Goal: Task Accomplishment & Management: Manage account settings

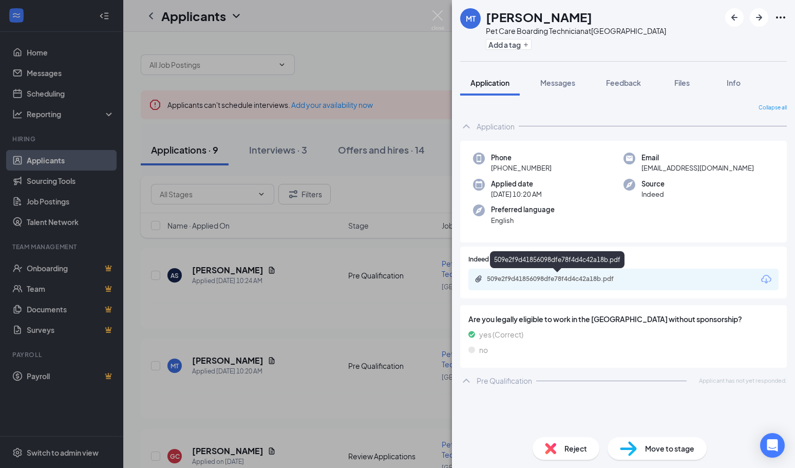
click at [527, 282] on div "509e2f9d41856098dfe78f4d4c42a18b.pdf" at bounding box center [559, 279] width 144 height 8
click at [438, 11] on img at bounding box center [437, 20] width 13 height 20
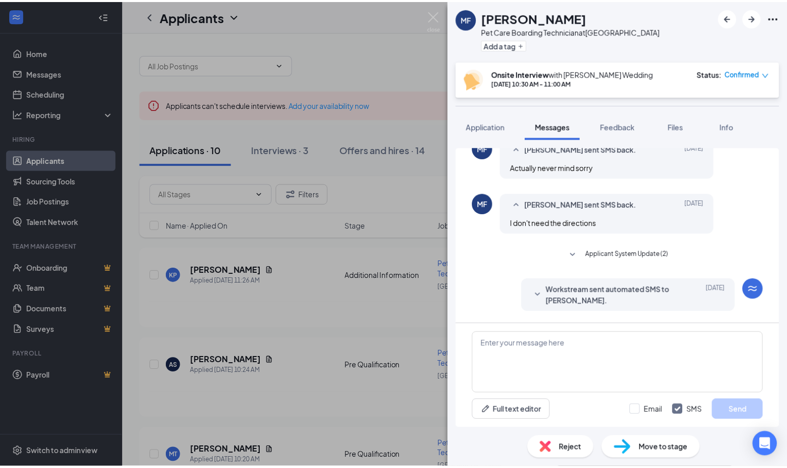
scroll to position [302, 0]
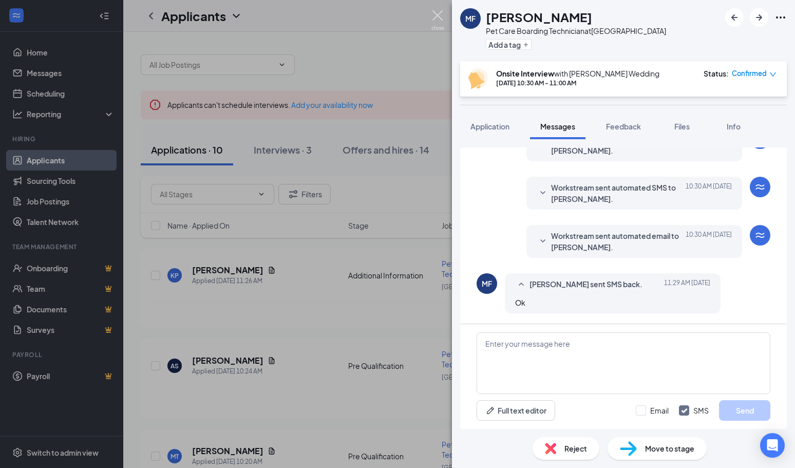
click at [441, 14] on img at bounding box center [437, 20] width 13 height 20
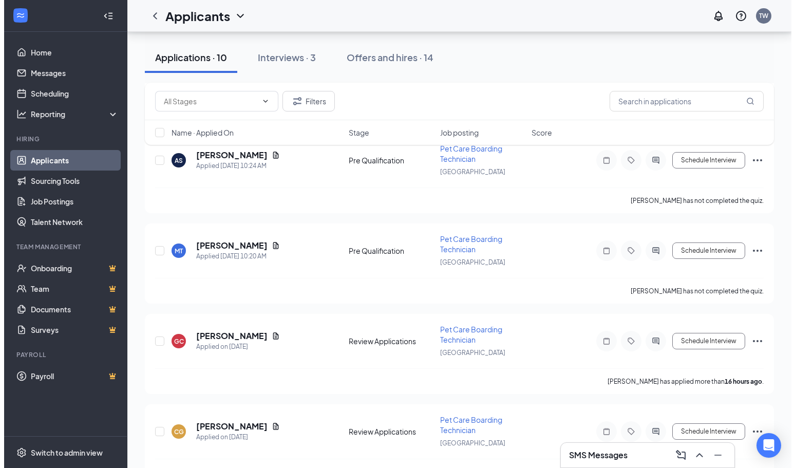
scroll to position [257, 0]
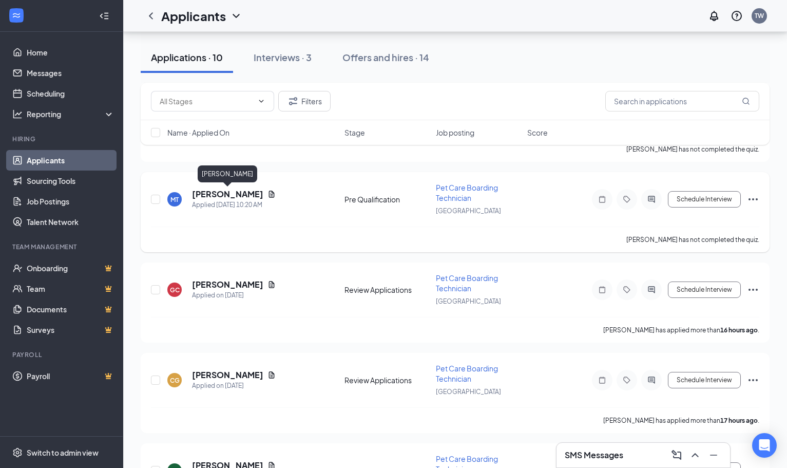
click at [235, 190] on h5 "[PERSON_NAME]" at bounding box center [227, 194] width 71 height 11
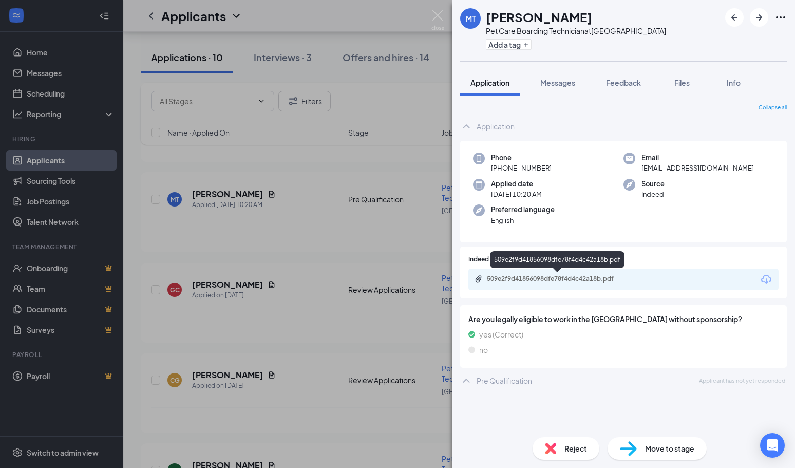
click at [562, 282] on div "509e2f9d41856098dfe78f4d4c42a18b.pdf" at bounding box center [559, 279] width 144 height 8
click at [438, 18] on img at bounding box center [437, 20] width 13 height 20
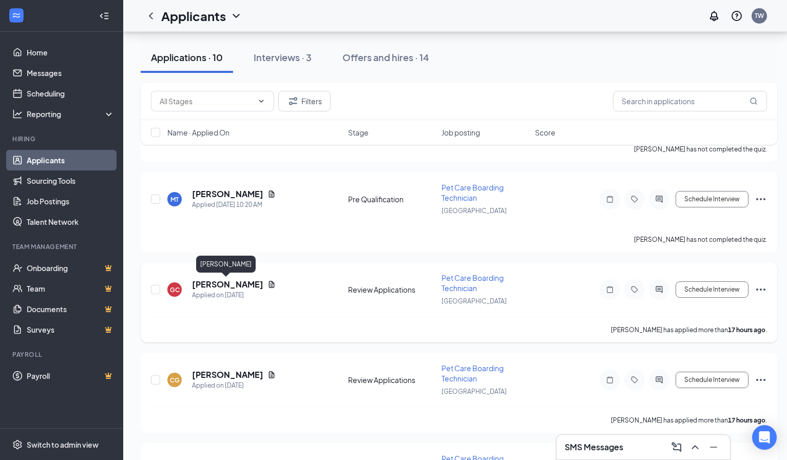
click at [215, 281] on h5 "[PERSON_NAME]" at bounding box center [227, 284] width 71 height 11
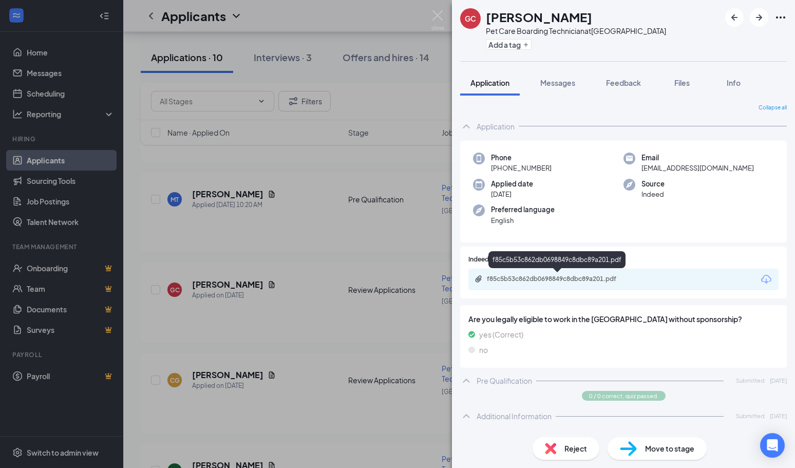
click at [559, 280] on div "f85c5b53c862db0698849c8dbc89a201.pdf" at bounding box center [559, 279] width 144 height 8
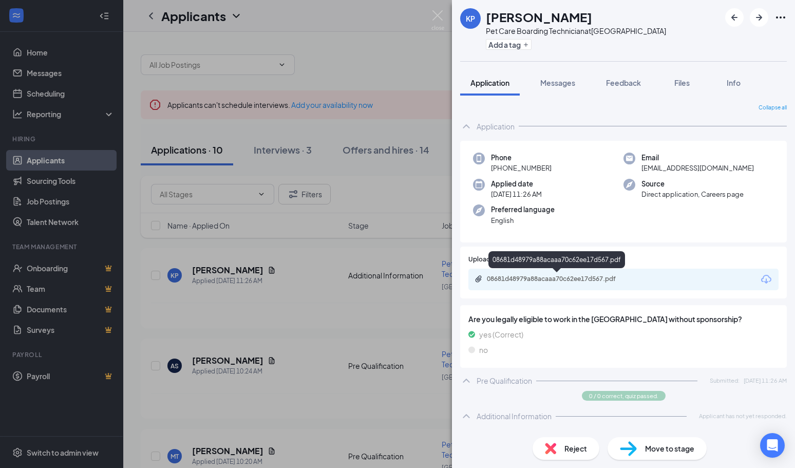
click at [550, 275] on div "08681d48979a88acaaa70c62ee17d567.pdf" at bounding box center [559, 279] width 144 height 8
click at [441, 14] on img at bounding box center [437, 20] width 13 height 20
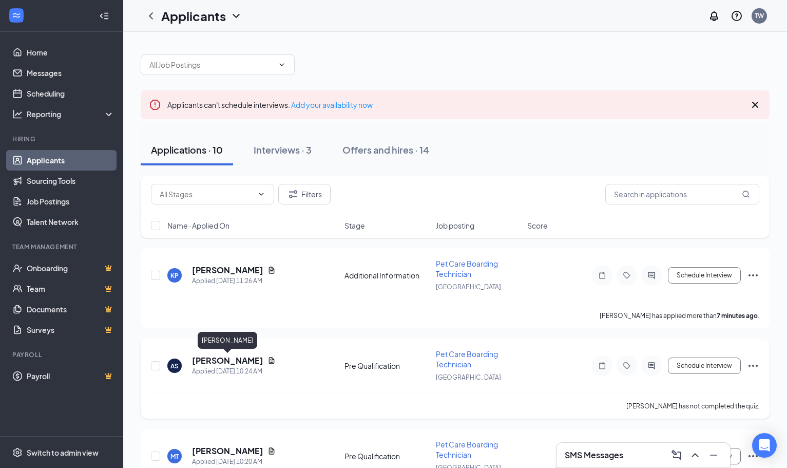
click at [205, 356] on h5 "[PERSON_NAME]" at bounding box center [227, 360] width 71 height 11
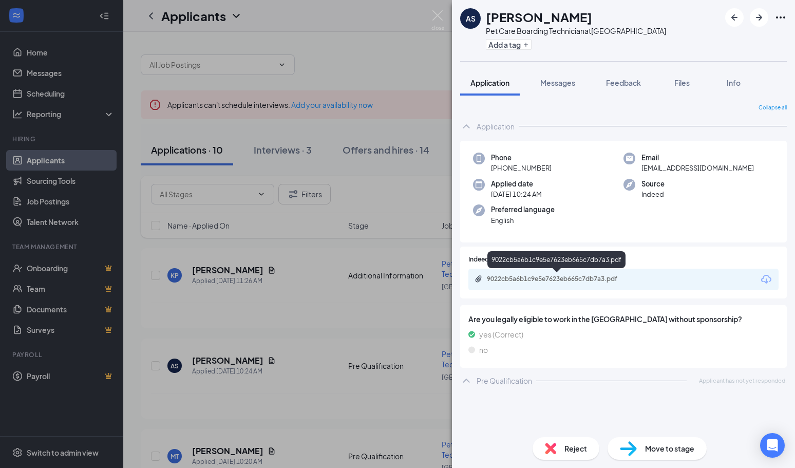
click at [556, 278] on div "9022cb5a6b1c9e5e7623eb665c7db7a3.pdf" at bounding box center [559, 279] width 144 height 8
click at [440, 15] on img at bounding box center [437, 20] width 13 height 20
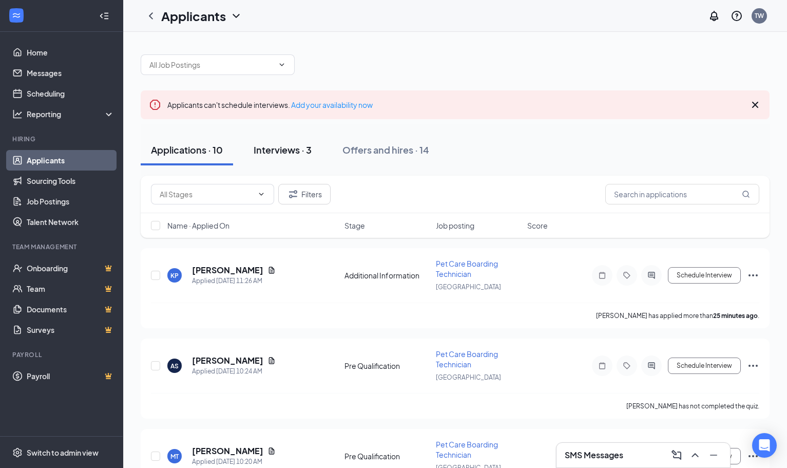
click at [272, 151] on div "Interviews · 3" at bounding box center [283, 149] width 58 height 13
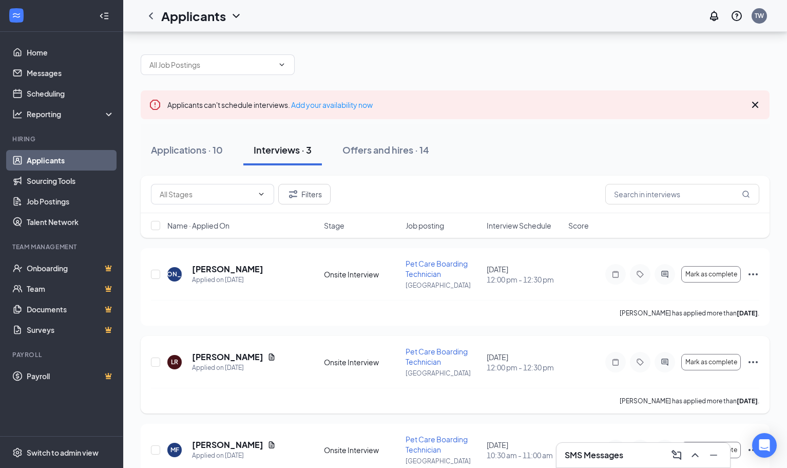
scroll to position [46, 0]
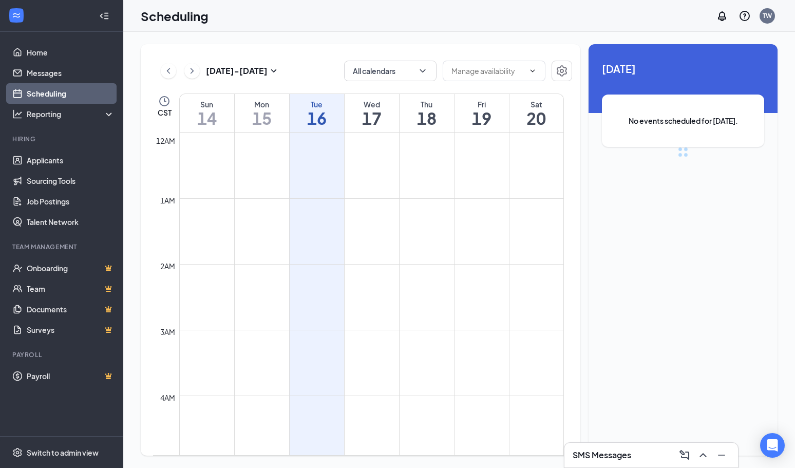
scroll to position [505, 0]
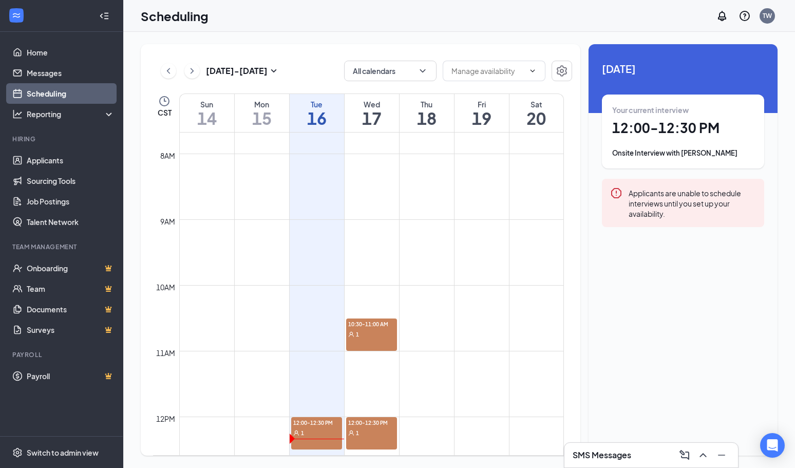
click at [578, 450] on h3 "SMS Messages" at bounding box center [602, 454] width 59 height 11
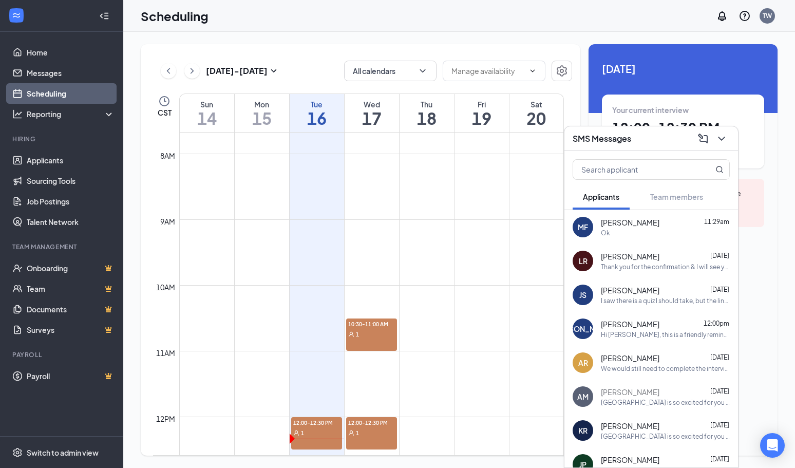
click at [660, 265] on div "Thank you for the confirmation & I will see you tomorrow at 12! Looking forward…" at bounding box center [665, 266] width 129 height 9
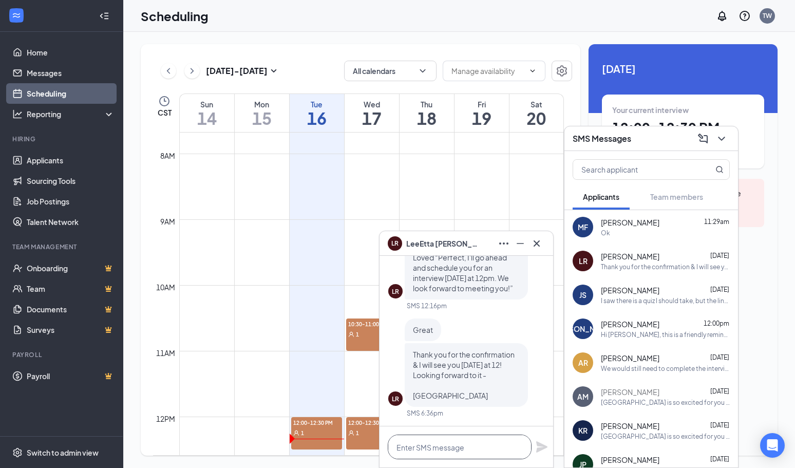
click at [430, 449] on textarea at bounding box center [460, 447] width 144 height 25
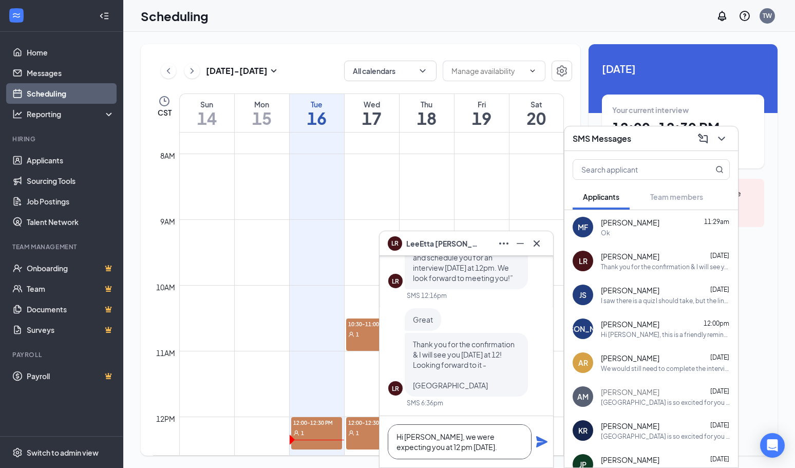
type textarea "Hi LeeEtta, we were expecting you at 12 pm today."
click at [541, 442] on icon "Plane" at bounding box center [542, 442] width 12 height 12
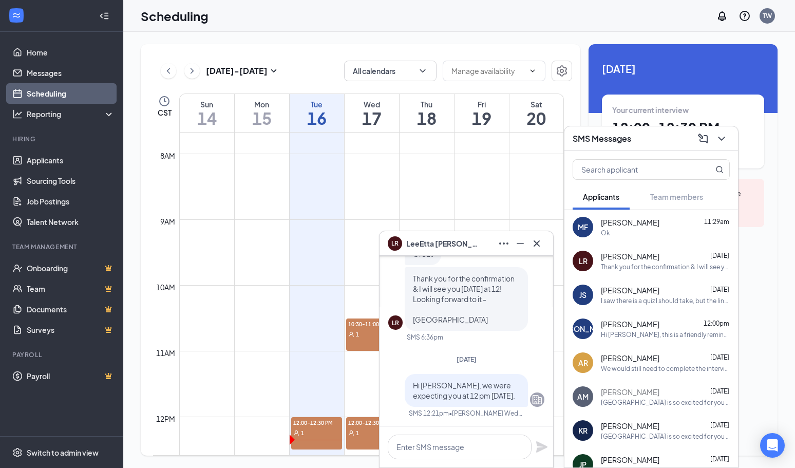
scroll to position [0, 0]
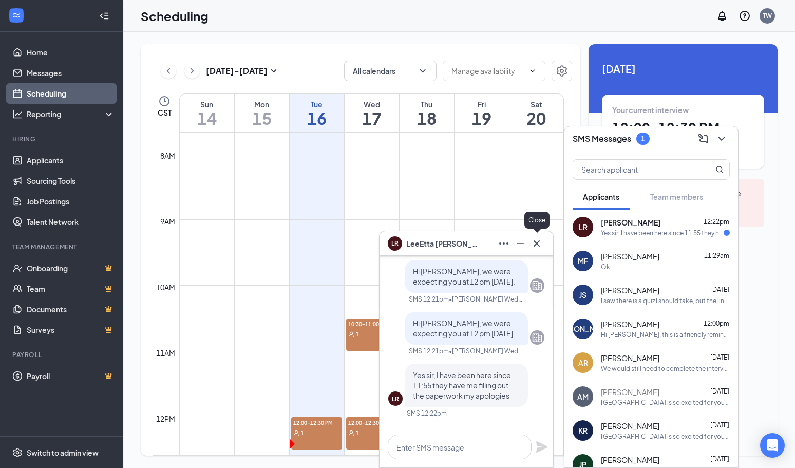
click at [535, 244] on icon "Cross" at bounding box center [537, 243] width 12 height 12
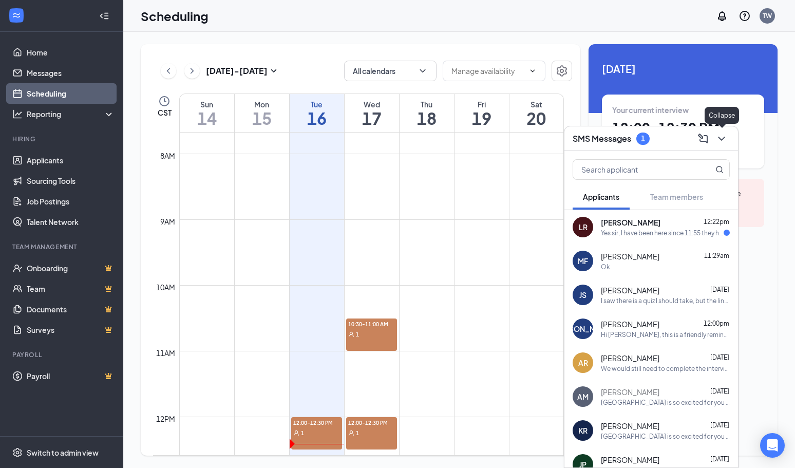
click at [719, 142] on icon "ChevronDown" at bounding box center [722, 139] width 12 height 12
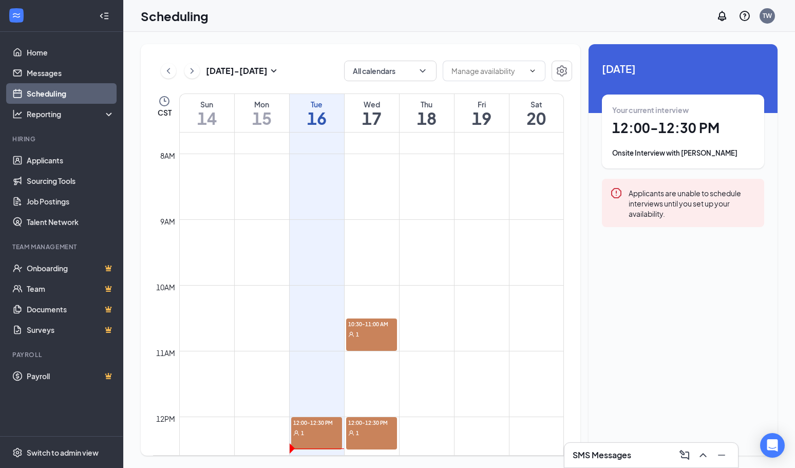
click at [616, 453] on h3 "SMS Messages" at bounding box center [602, 454] width 59 height 11
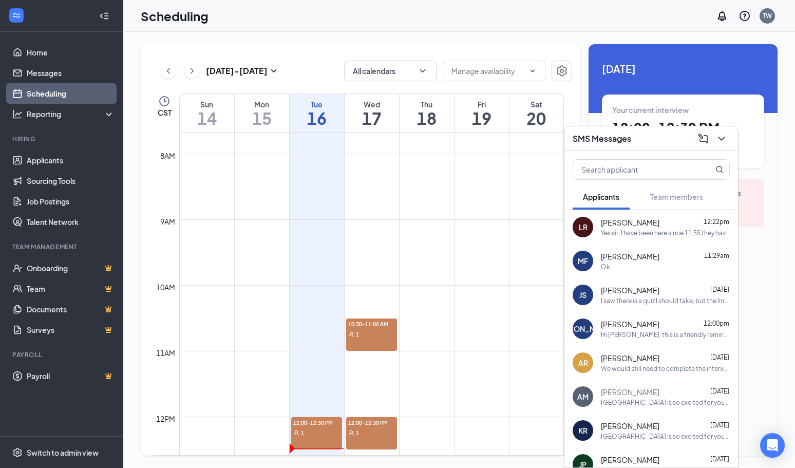
click at [635, 234] on div "Yes sir, I have been here since 11:55 they have me filling out the paperwork my…" at bounding box center [665, 233] width 129 height 9
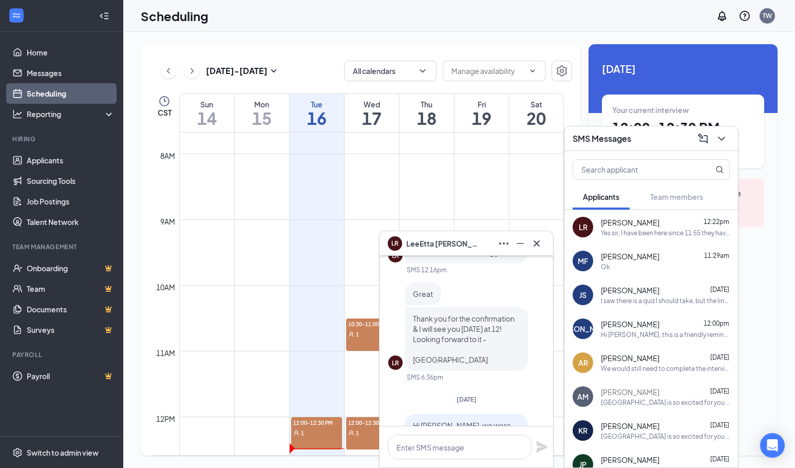
scroll to position [-308, 0]
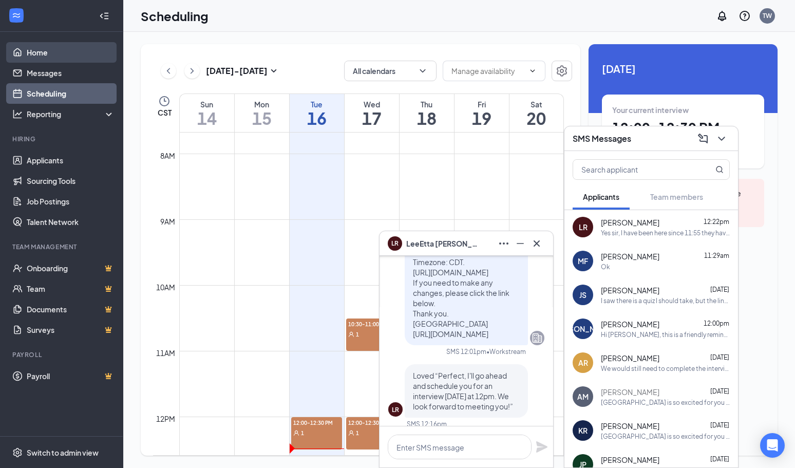
click at [44, 51] on link "Home" at bounding box center [71, 52] width 88 height 21
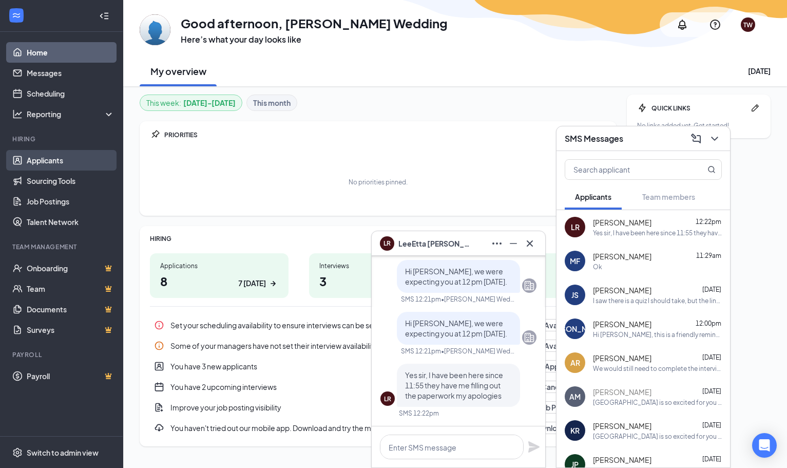
click at [46, 165] on link "Applicants" at bounding box center [71, 160] width 88 height 21
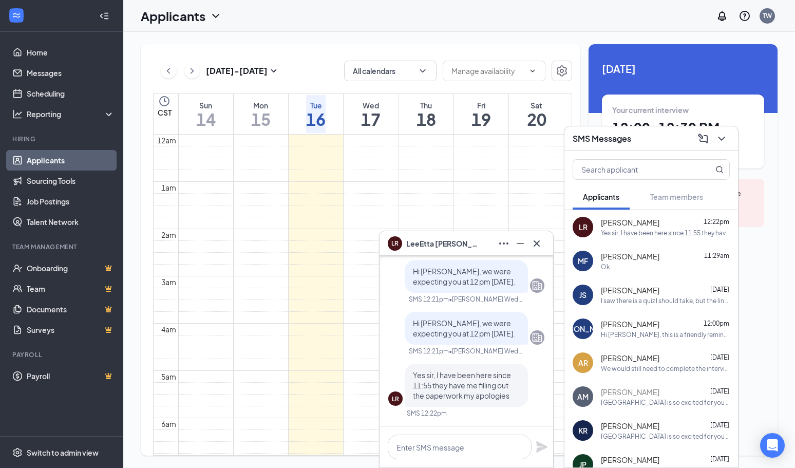
scroll to position [363, 0]
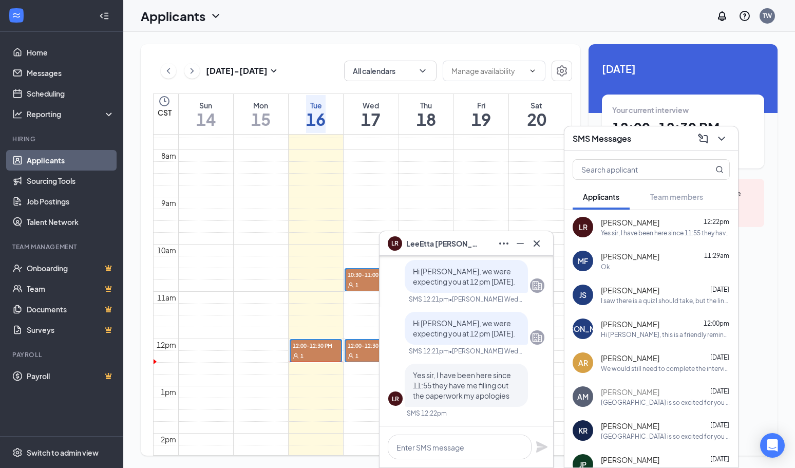
click at [49, 168] on link "Applicants" at bounding box center [71, 160] width 88 height 21
click at [723, 134] on icon "ChevronDown" at bounding box center [722, 139] width 12 height 12
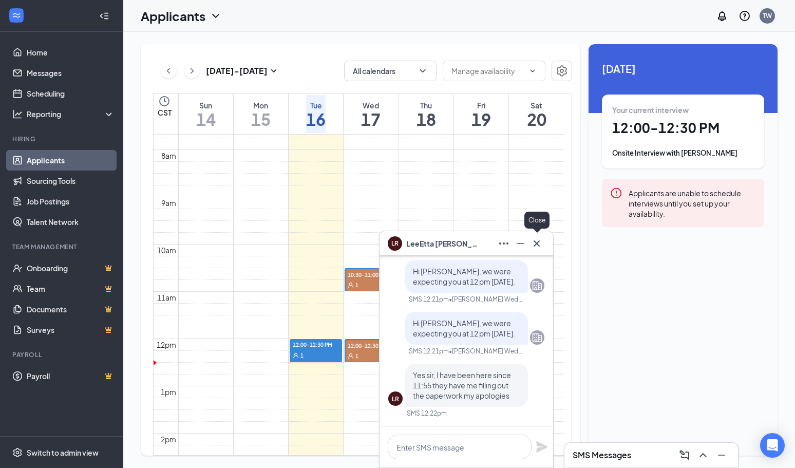
click at [535, 241] on icon "Cross" at bounding box center [537, 243] width 6 height 6
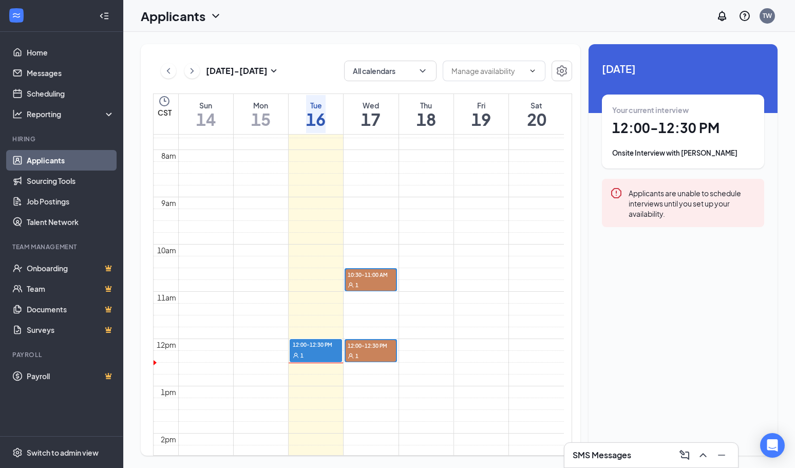
click at [39, 159] on link "Applicants" at bounding box center [71, 160] width 88 height 21
click at [211, 13] on icon "ChevronDown" at bounding box center [216, 16] width 12 height 12
click at [187, 44] on link "Applicants" at bounding box center [202, 45] width 111 height 10
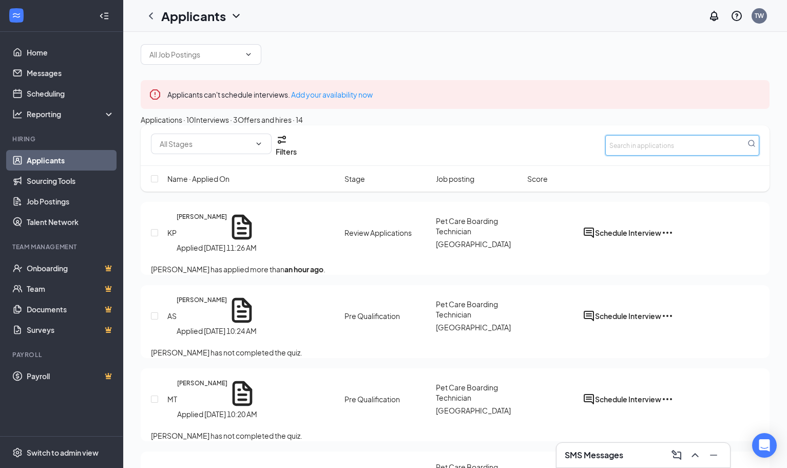
click at [641, 148] on input "text" at bounding box center [683, 145] width 154 height 21
type input "lee"
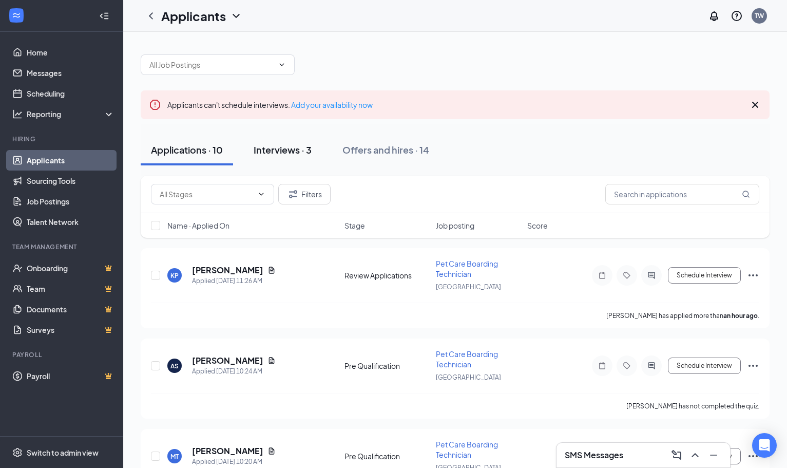
click at [293, 138] on button "Interviews · 3" at bounding box center [282, 150] width 79 height 31
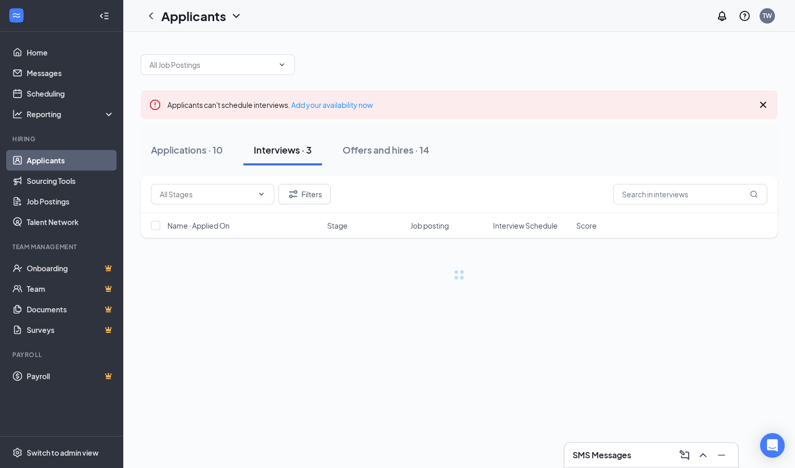
click at [292, 144] on div "Interviews · 3" at bounding box center [283, 149] width 58 height 13
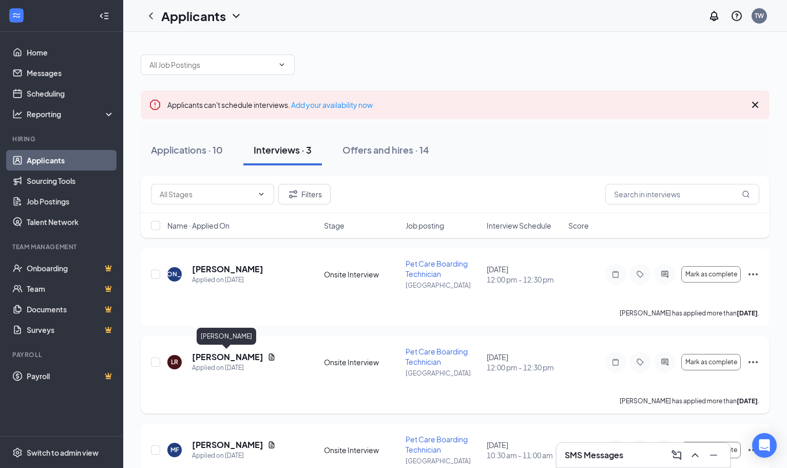
click at [234, 356] on h5 "[PERSON_NAME]" at bounding box center [227, 356] width 71 height 11
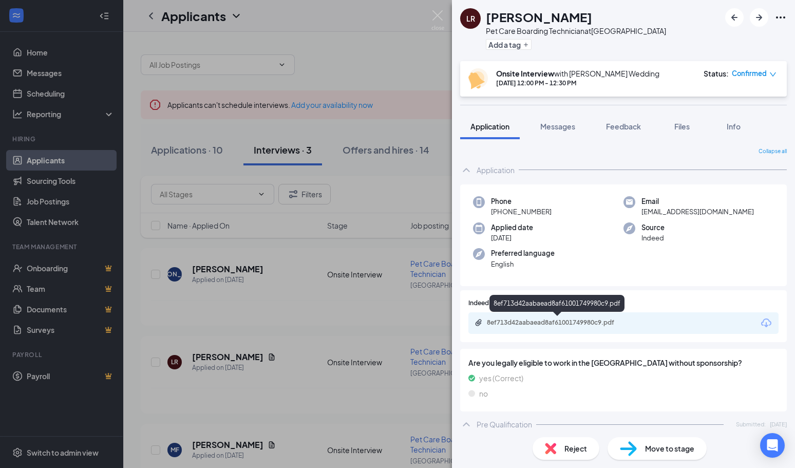
click at [613, 322] on div "8ef713d42aabaead8af61001749980c9.pdf" at bounding box center [559, 322] width 144 height 8
click at [572, 126] on span "Messages" at bounding box center [557, 126] width 35 height 9
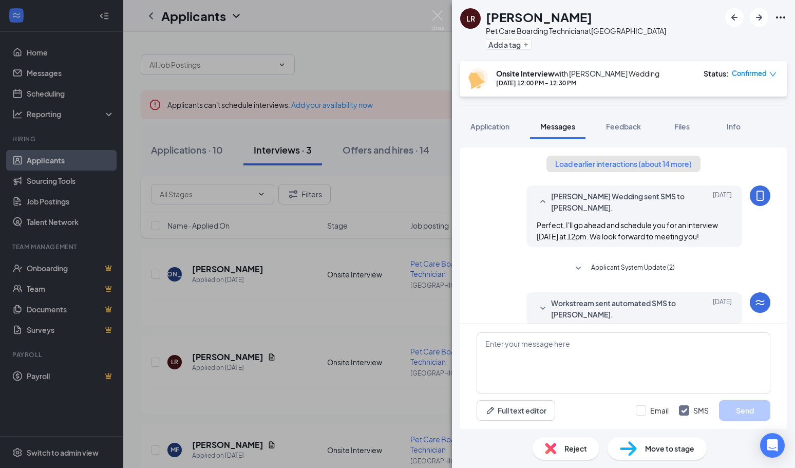
click at [605, 164] on button "Load earlier interactions (about 14 more)" at bounding box center [624, 164] width 154 height 16
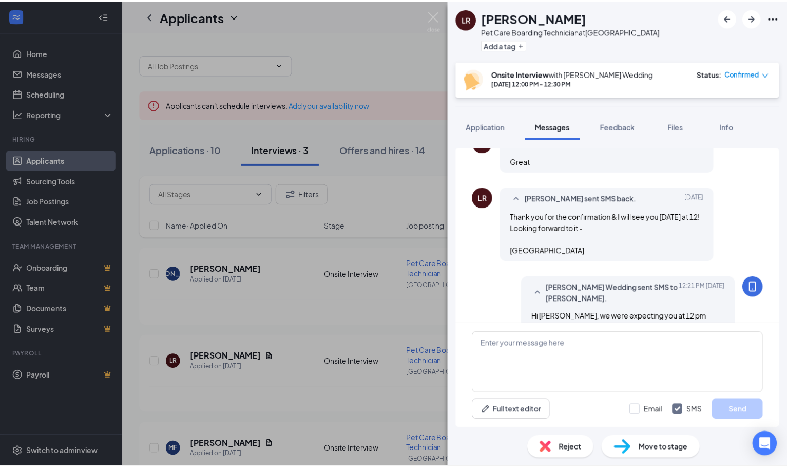
scroll to position [1684, 0]
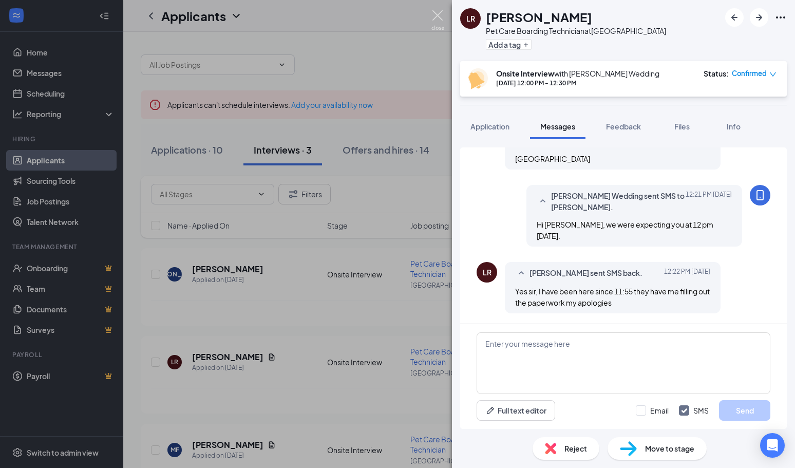
click at [436, 14] on img at bounding box center [437, 20] width 13 height 20
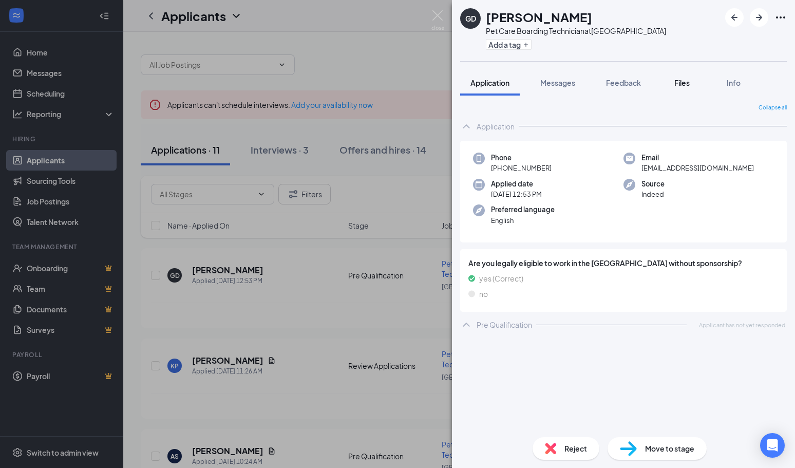
click at [681, 82] on span "Files" at bounding box center [681, 82] width 15 height 9
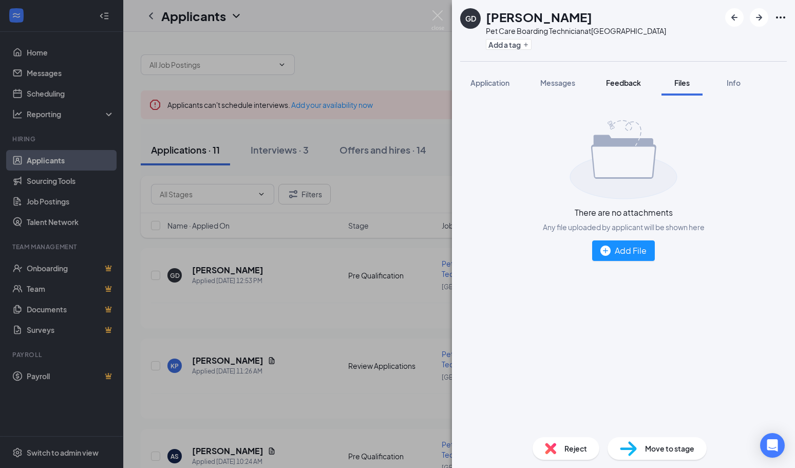
click at [604, 82] on button "Feedback" at bounding box center [623, 83] width 55 height 26
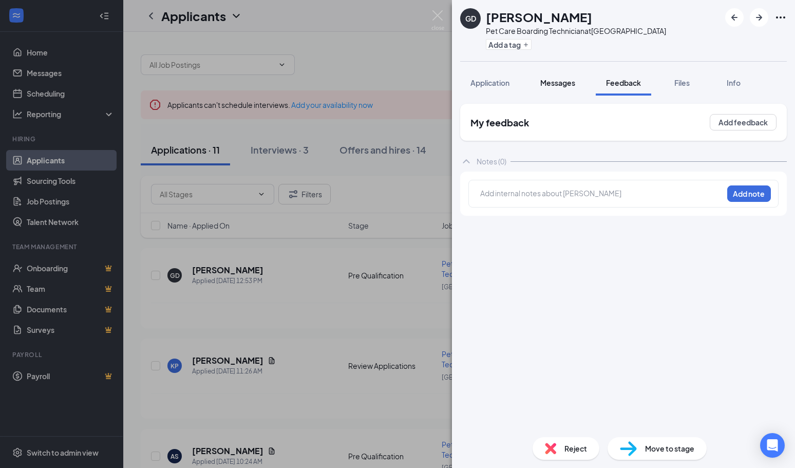
click at [563, 81] on span "Messages" at bounding box center [557, 82] width 35 height 9
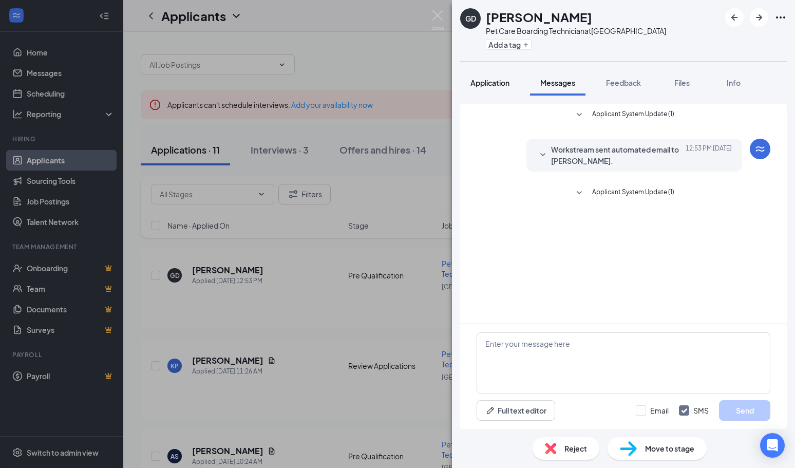
click at [501, 78] on span "Application" at bounding box center [490, 82] width 39 height 9
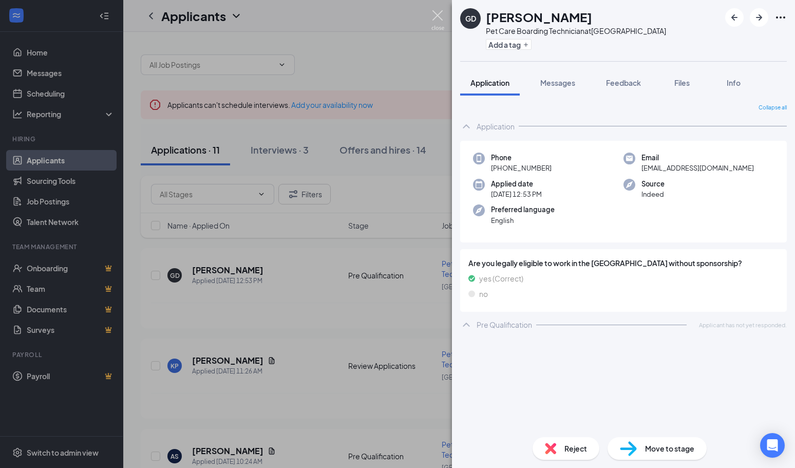
click at [438, 13] on img at bounding box center [437, 20] width 13 height 20
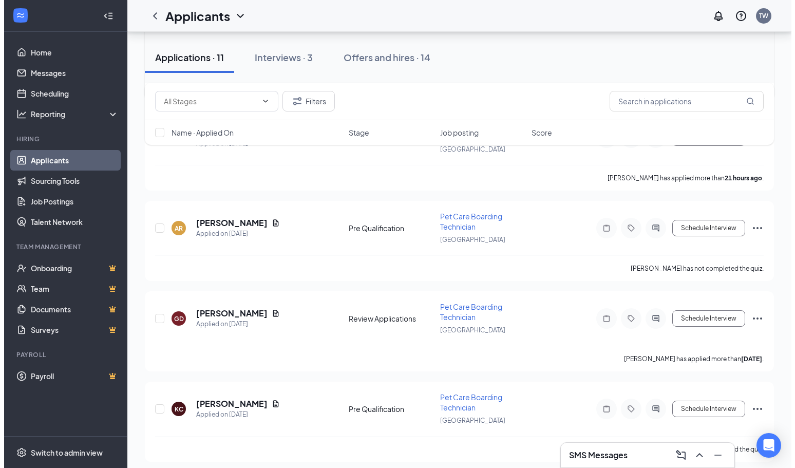
scroll to position [719, 0]
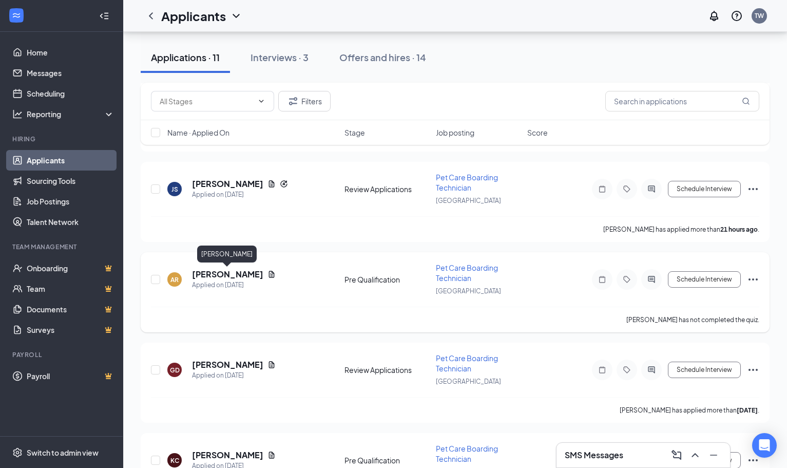
click at [228, 273] on h5 "[PERSON_NAME]" at bounding box center [227, 274] width 71 height 11
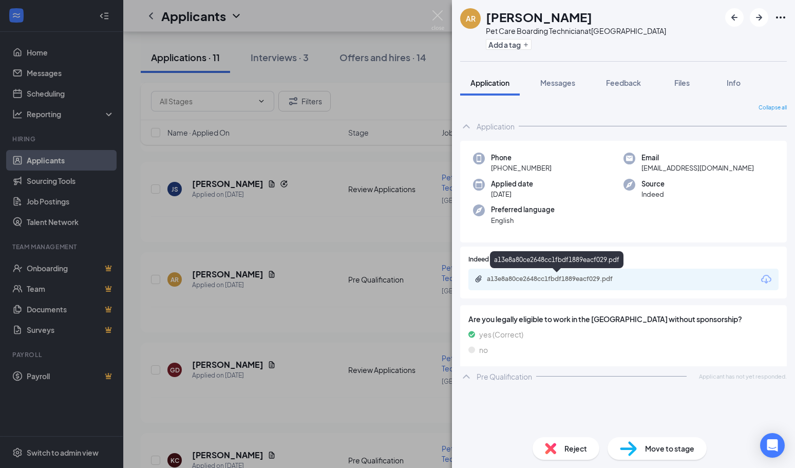
click at [583, 279] on div "a13e8a80ce2648cc1fbdf1889eacf029.pdf" at bounding box center [559, 279] width 144 height 8
click at [437, 10] on img at bounding box center [437, 20] width 13 height 20
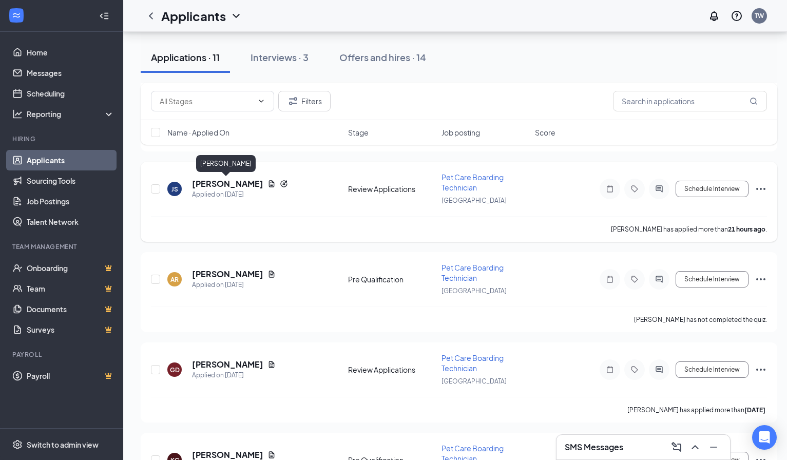
click at [230, 181] on h5 "[PERSON_NAME]" at bounding box center [227, 183] width 71 height 11
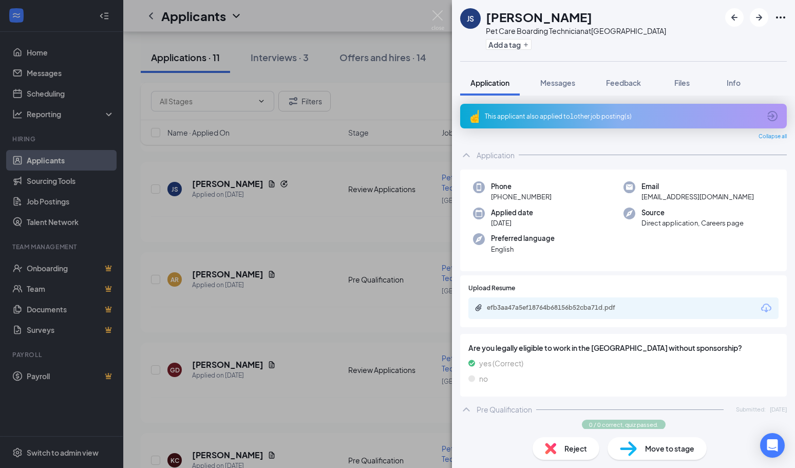
click at [578, 118] on div "This applicant also applied to 1 other job posting(s)" at bounding box center [622, 116] width 275 height 9
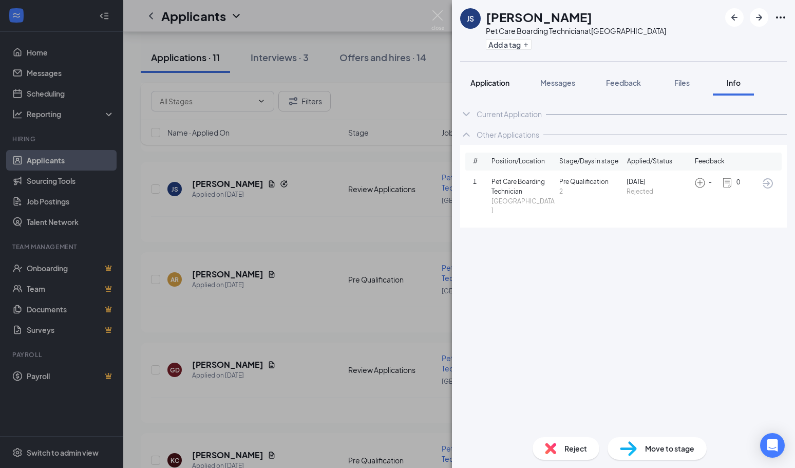
click at [518, 86] on button "Application" at bounding box center [490, 83] width 60 height 26
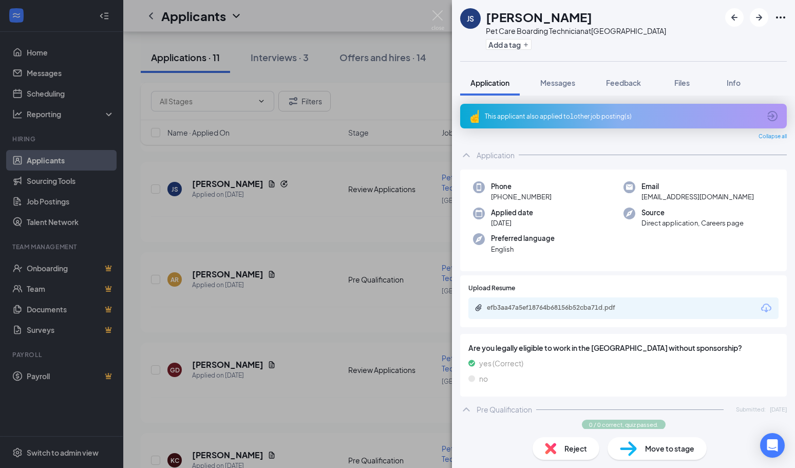
click at [588, 118] on div "This applicant also applied to 1 other job posting(s)" at bounding box center [622, 116] width 275 height 9
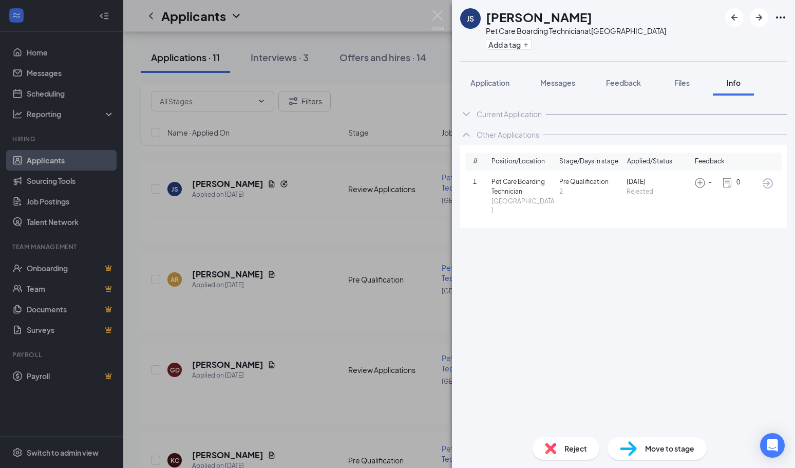
click at [702, 181] on img at bounding box center [700, 182] width 11 height 11
click at [484, 86] on span "Application" at bounding box center [490, 82] width 39 height 9
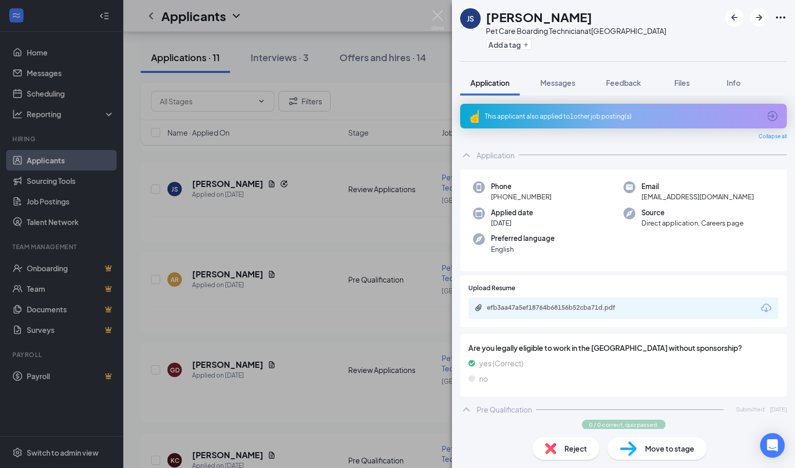
click at [538, 112] on div "This applicant also applied to 1 other job posting(s)" at bounding box center [622, 116] width 275 height 9
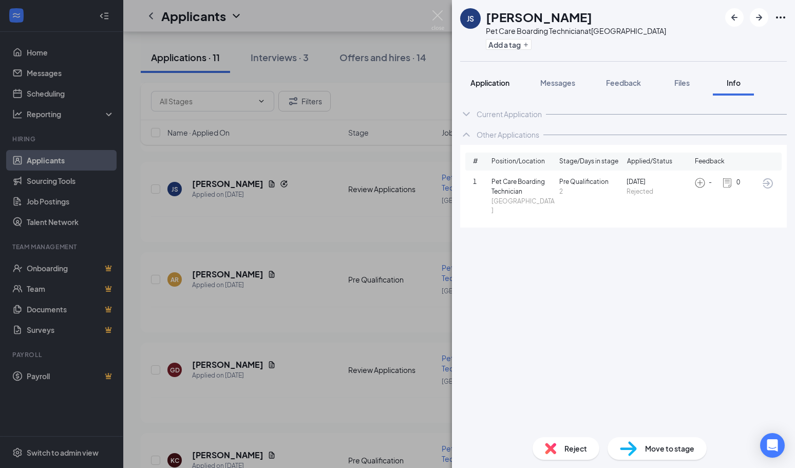
click at [488, 82] on span "Application" at bounding box center [490, 82] width 39 height 9
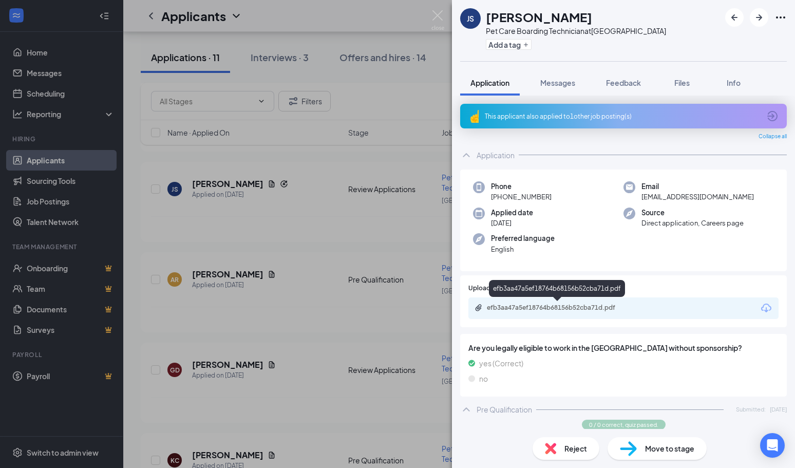
click at [601, 311] on div "efb3aa47a5ef18764b68156b52cba71d.pdf" at bounding box center [559, 308] width 144 height 8
